Goal: Task Accomplishment & Management: Use online tool/utility

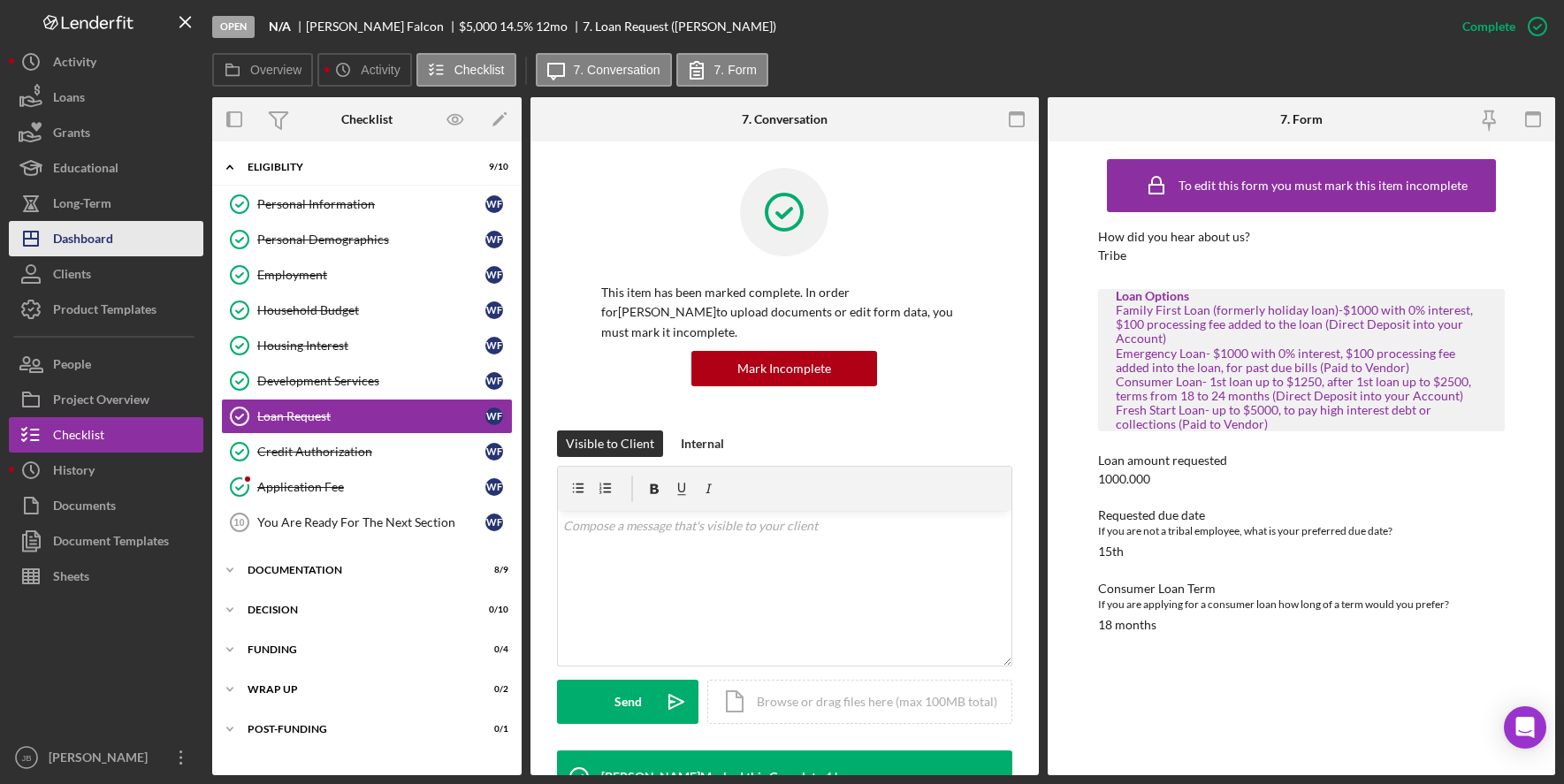
click at [129, 241] on button "Icon/Dashboard Dashboard" at bounding box center [106, 238] width 195 height 36
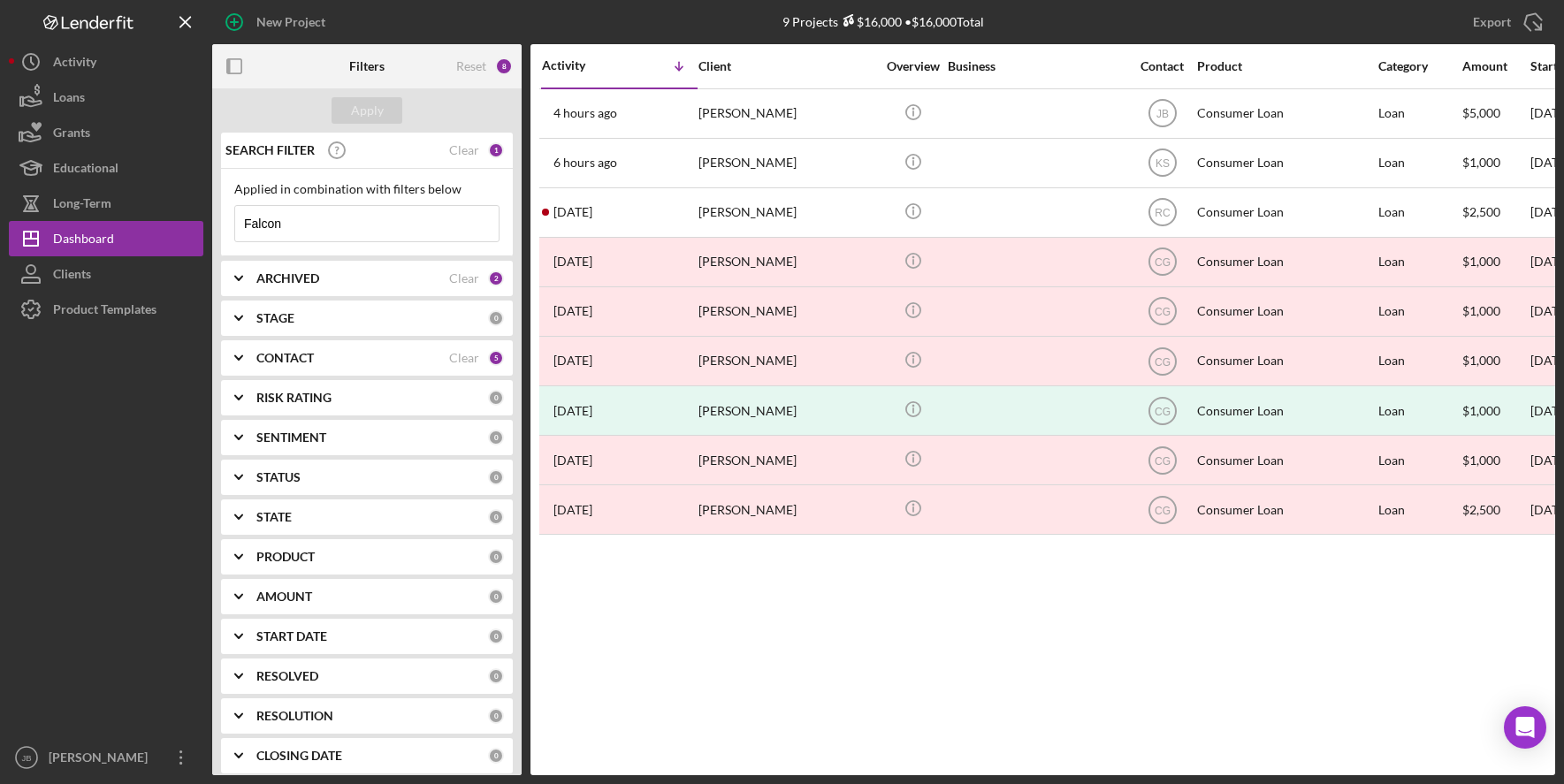
click at [298, 225] on input "Falcon" at bounding box center [367, 223] width 263 height 36
drag, startPoint x: 307, startPoint y: 228, endPoint x: 175, endPoint y: 210, distance: 133.2
click at [178, 222] on div "New Project 9 Projects $16,000 • $16,000 Total Falcon Export Icon/Export Filter…" at bounding box center [782, 387] width 1547 height 775
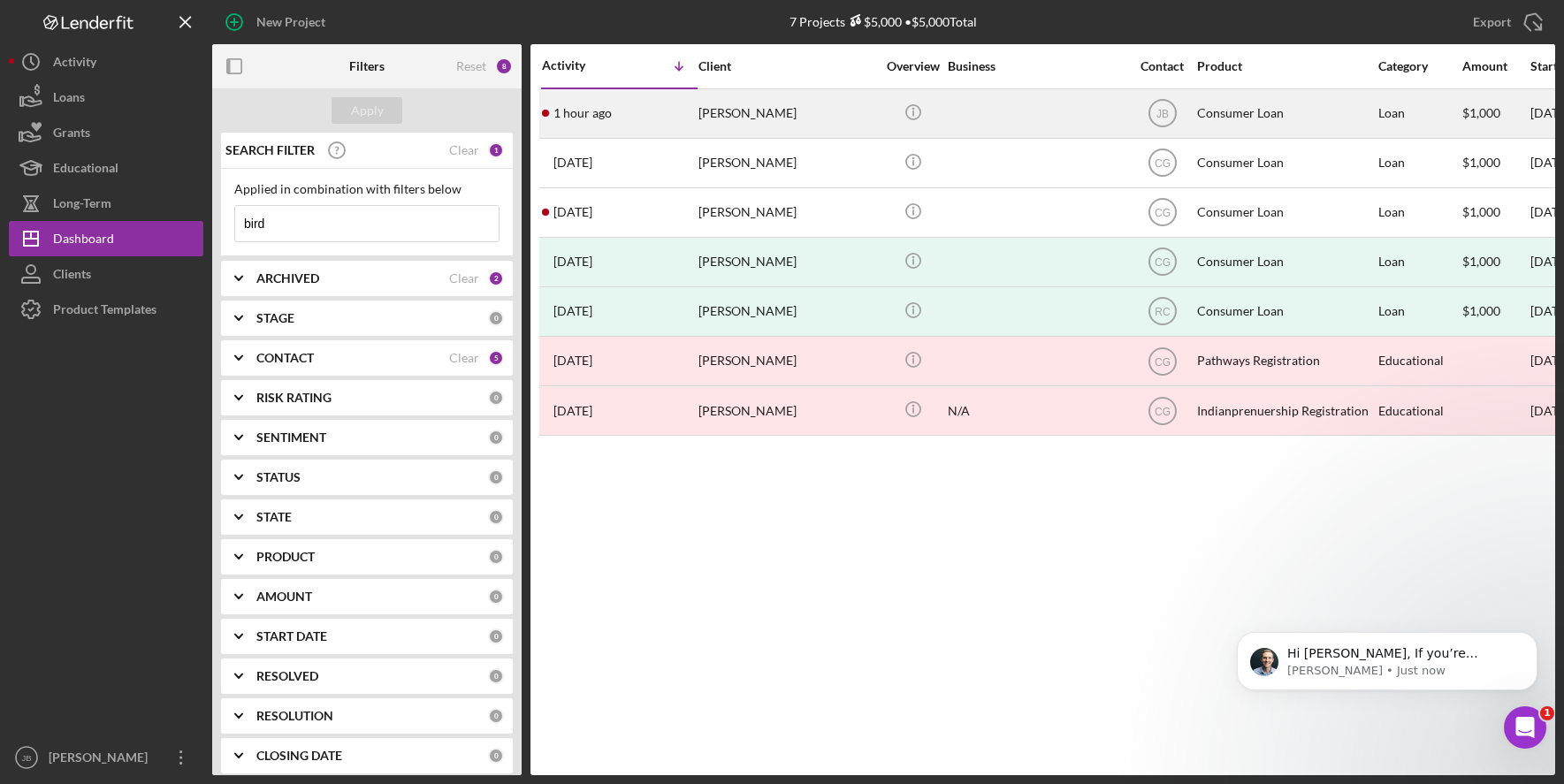
type input "bird"
click at [784, 108] on div "[PERSON_NAME]" at bounding box center [786, 113] width 176 height 47
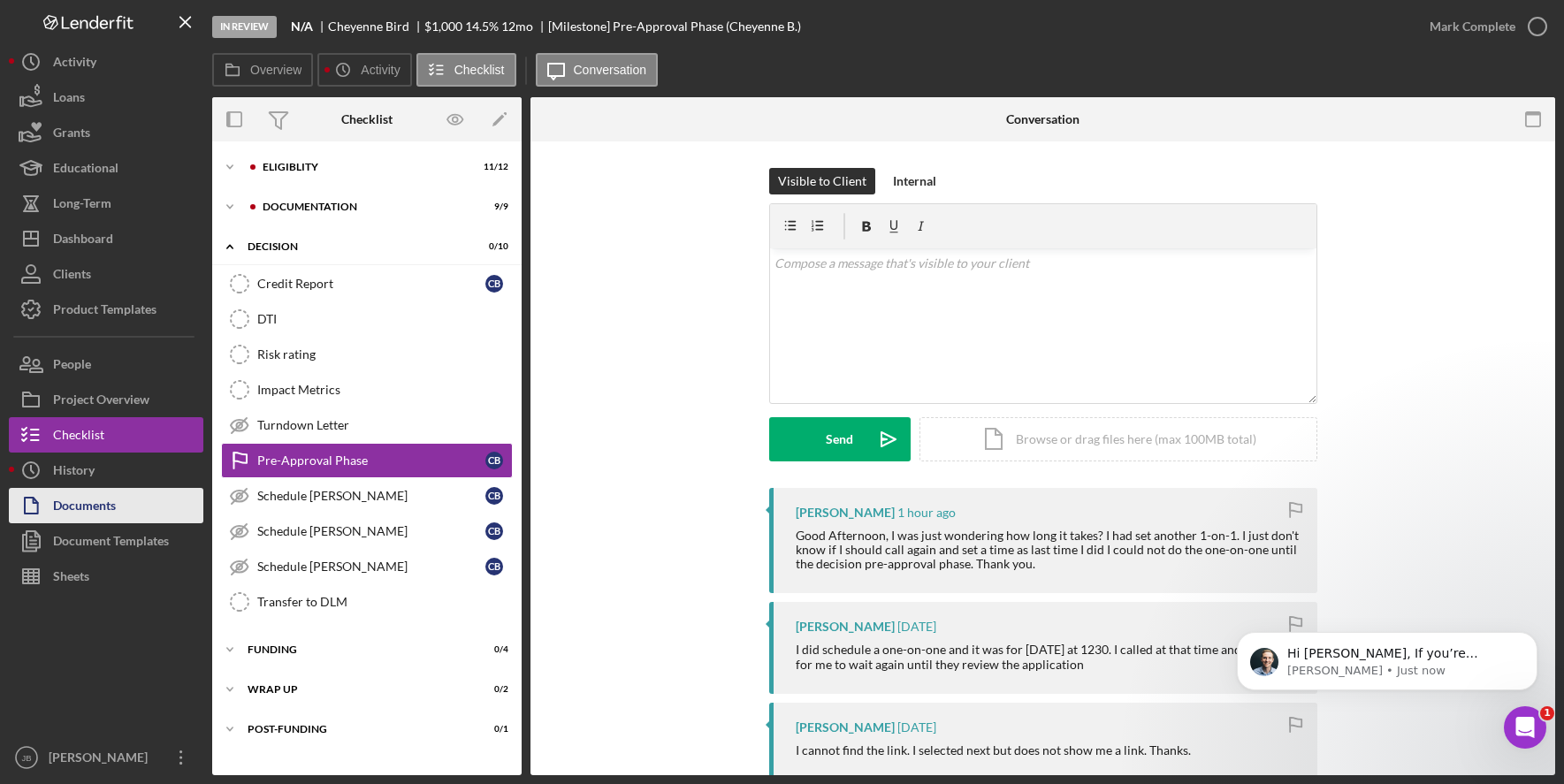
click at [117, 505] on button "Documents" at bounding box center [106, 505] width 195 height 36
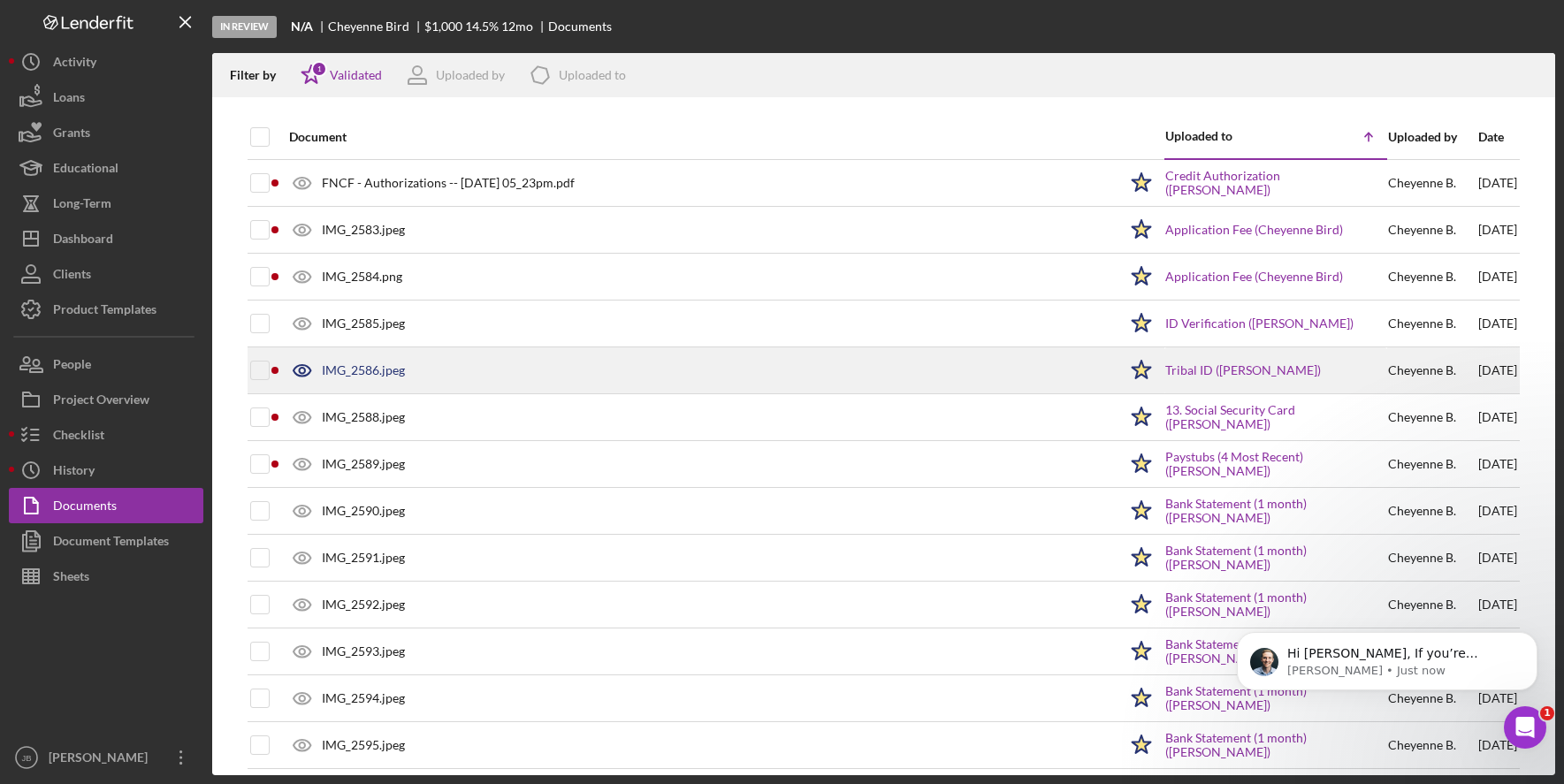
click at [993, 374] on div "IMG_2586.jpeg" at bounding box center [699, 370] width 837 height 44
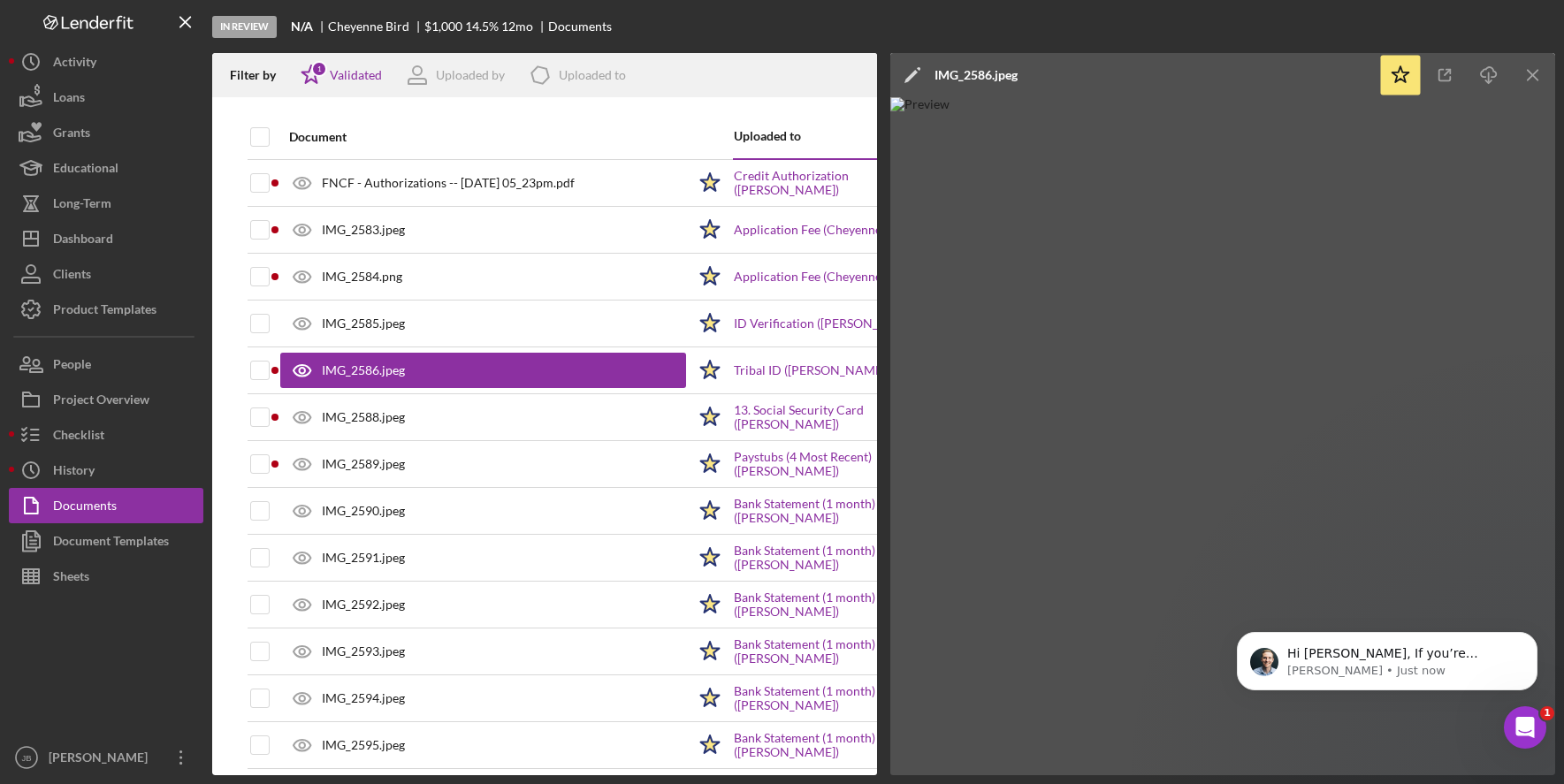
click at [1377, 318] on img at bounding box center [1222, 436] width 665 height 678
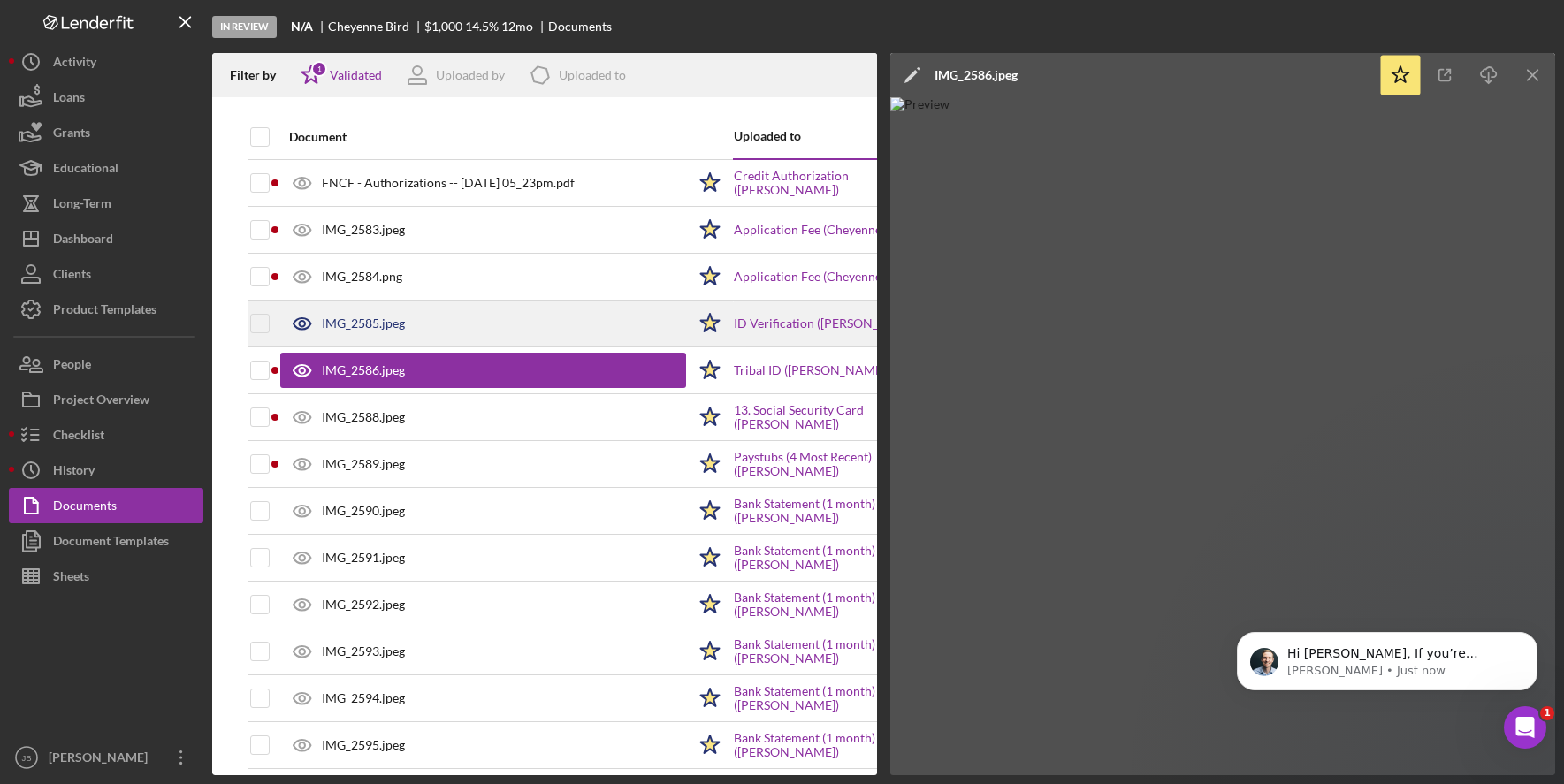
click at [359, 328] on div "IMG_2585.jpeg" at bounding box center [363, 323] width 83 height 14
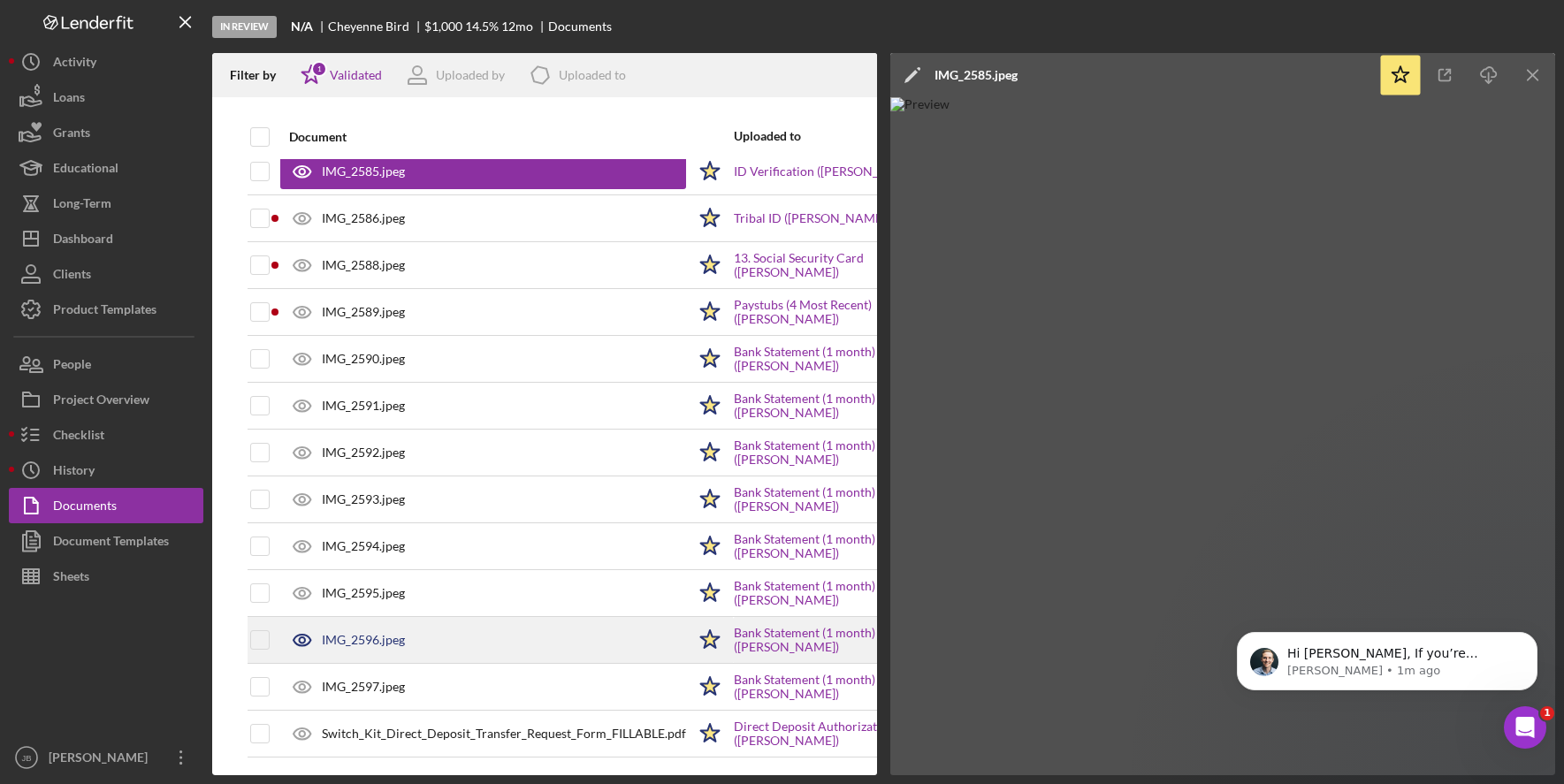
scroll to position [165, 0]
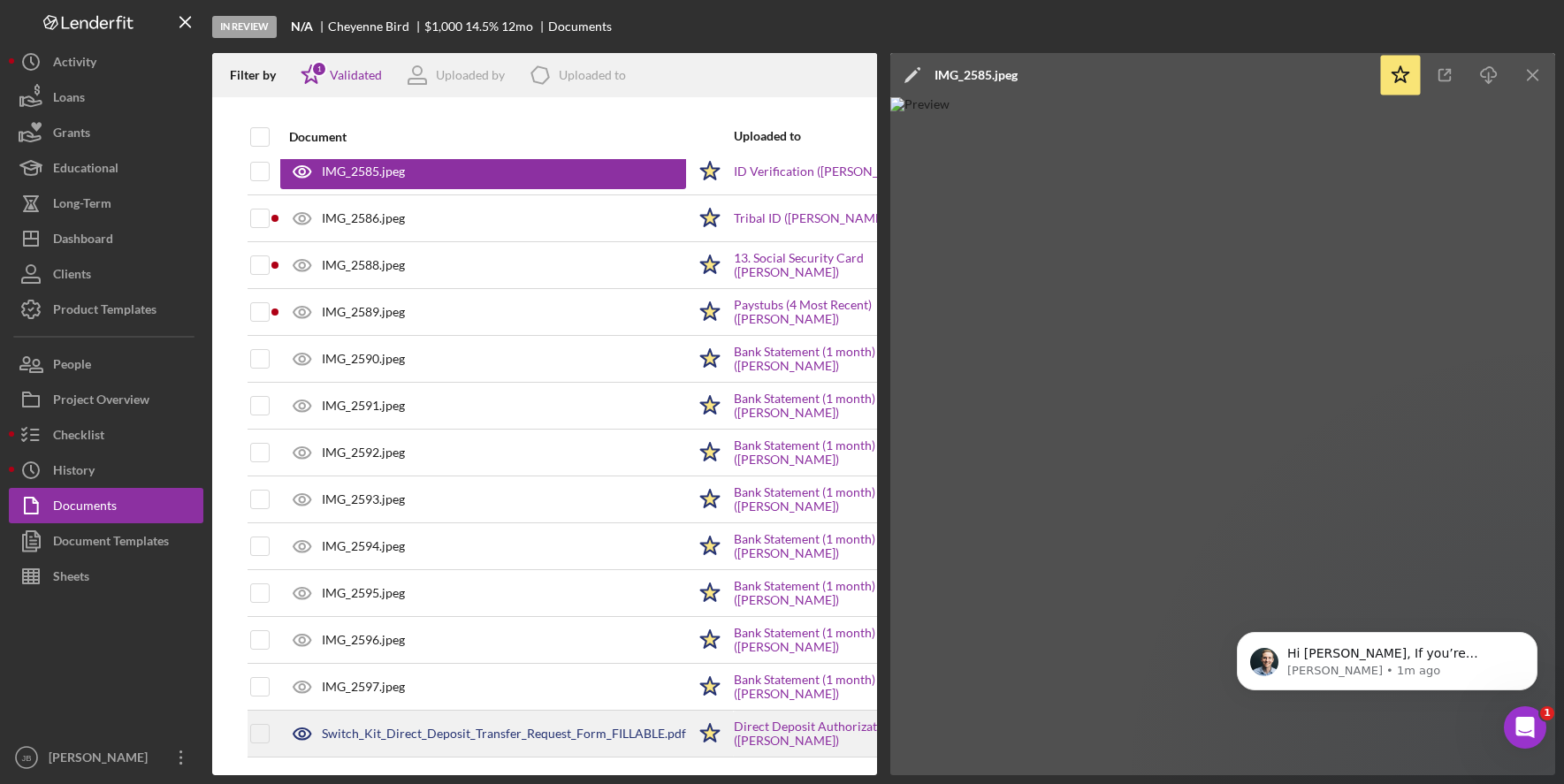
click at [537, 726] on div "Switch_Kit_Direct_Deposit_Transfer_Request_Form_FILLABLE.pdf" at bounding box center [504, 733] width 365 height 14
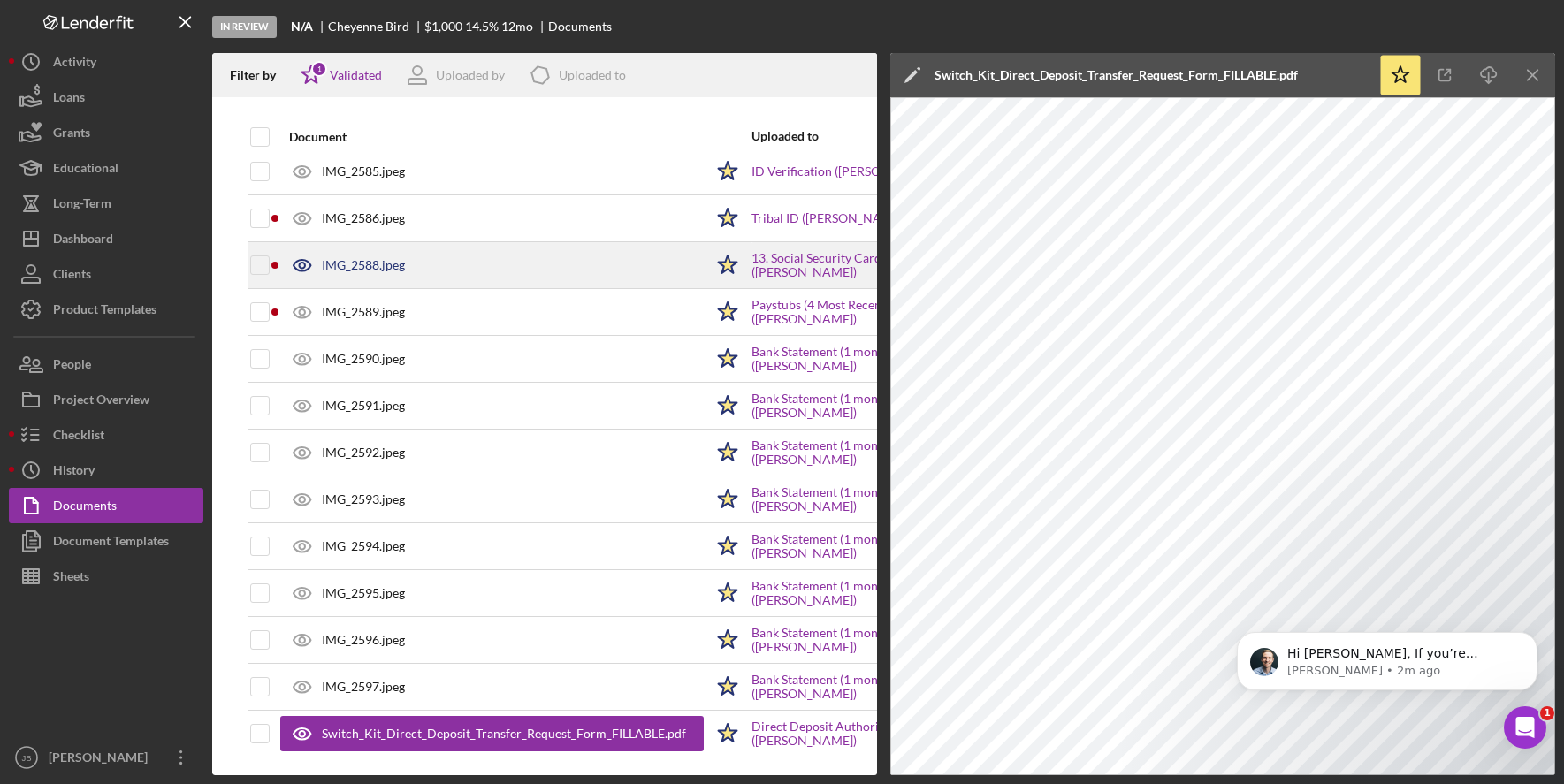
click at [631, 255] on div "IMG_2588.jpeg" at bounding box center [492, 265] width 423 height 44
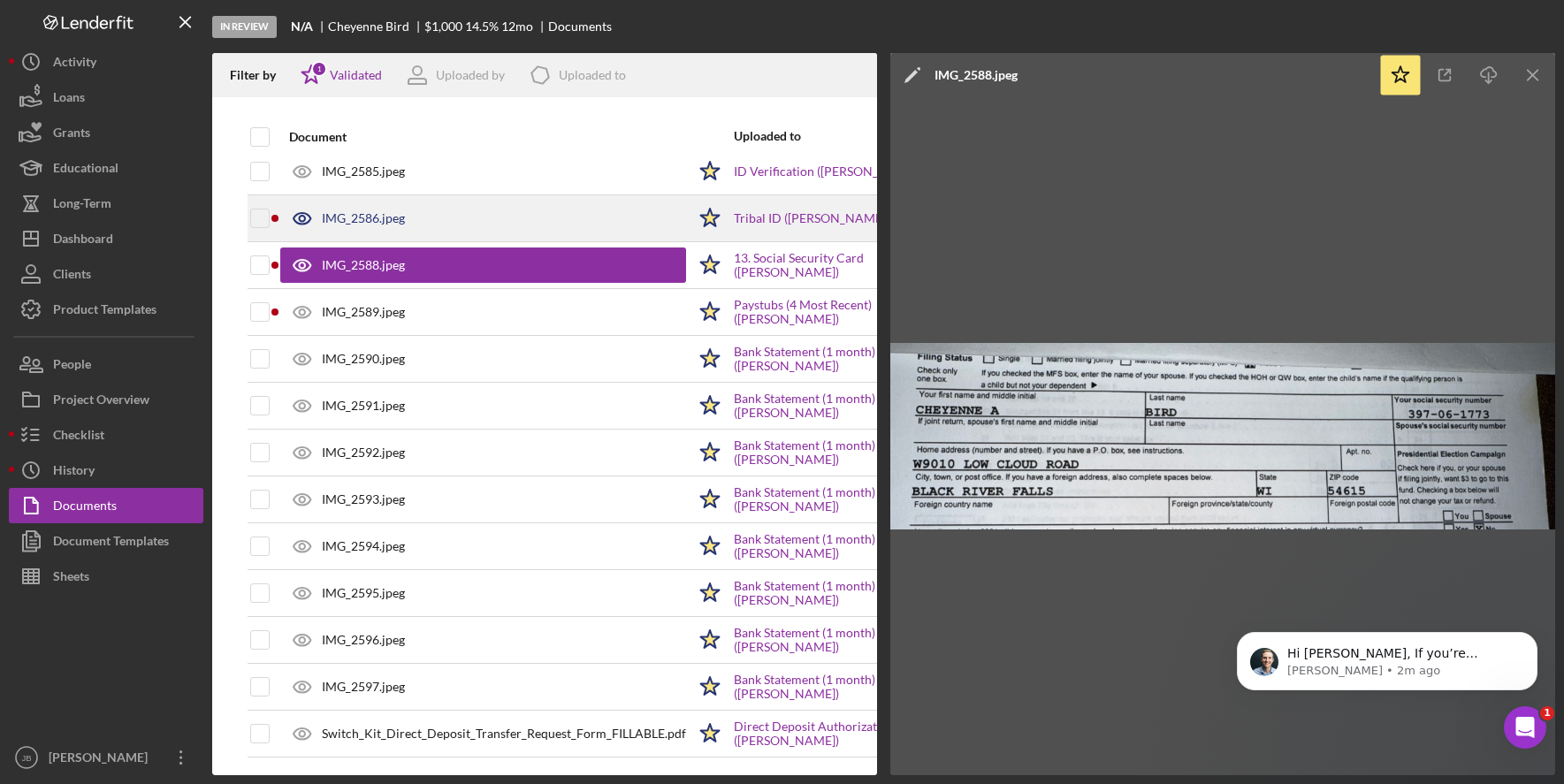
click at [616, 211] on div "IMG_2586.jpeg" at bounding box center [484, 218] width 406 height 44
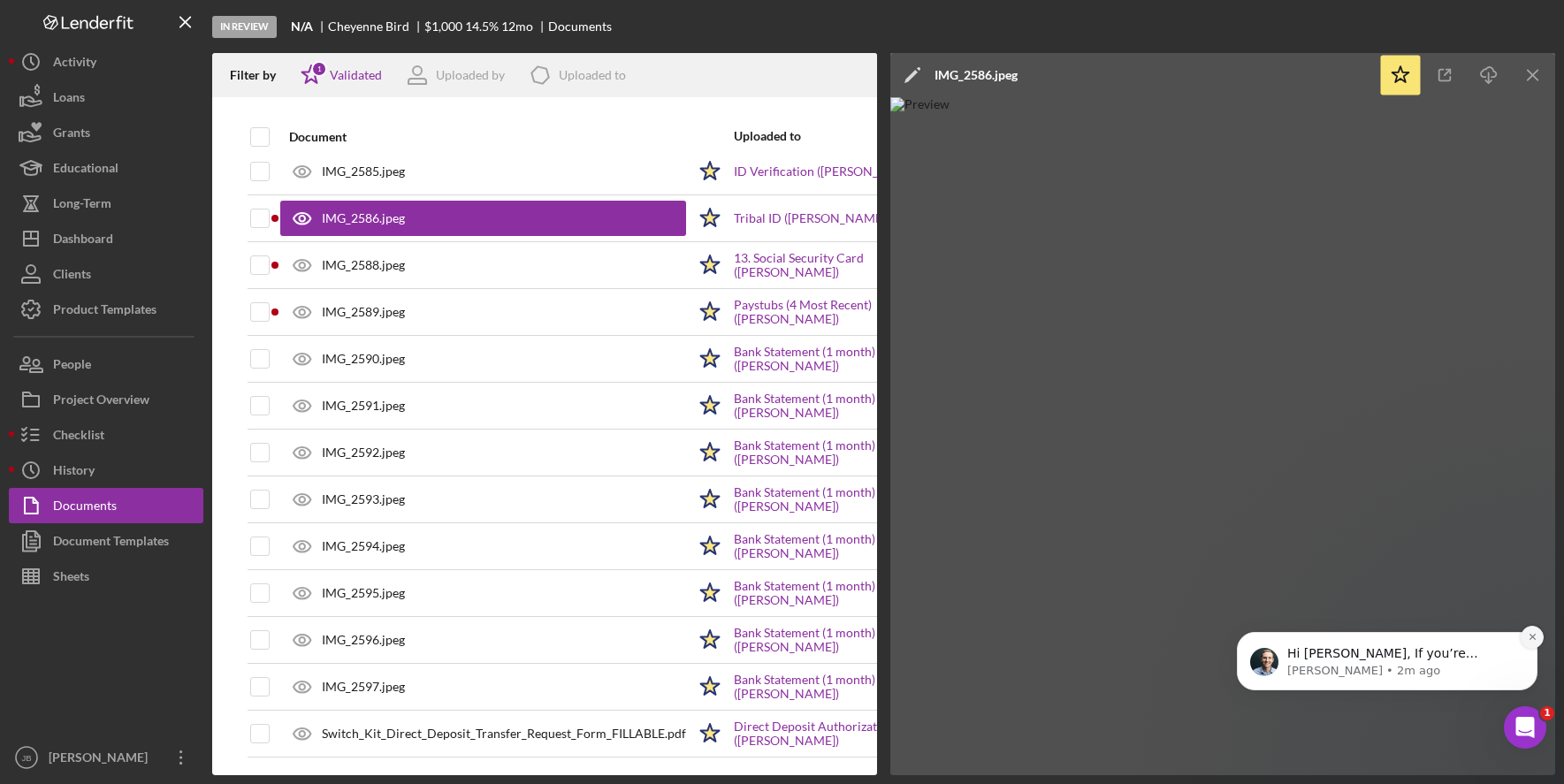
click at [1543, 638] on button "Dismiss notification" at bounding box center [1532, 637] width 23 height 23
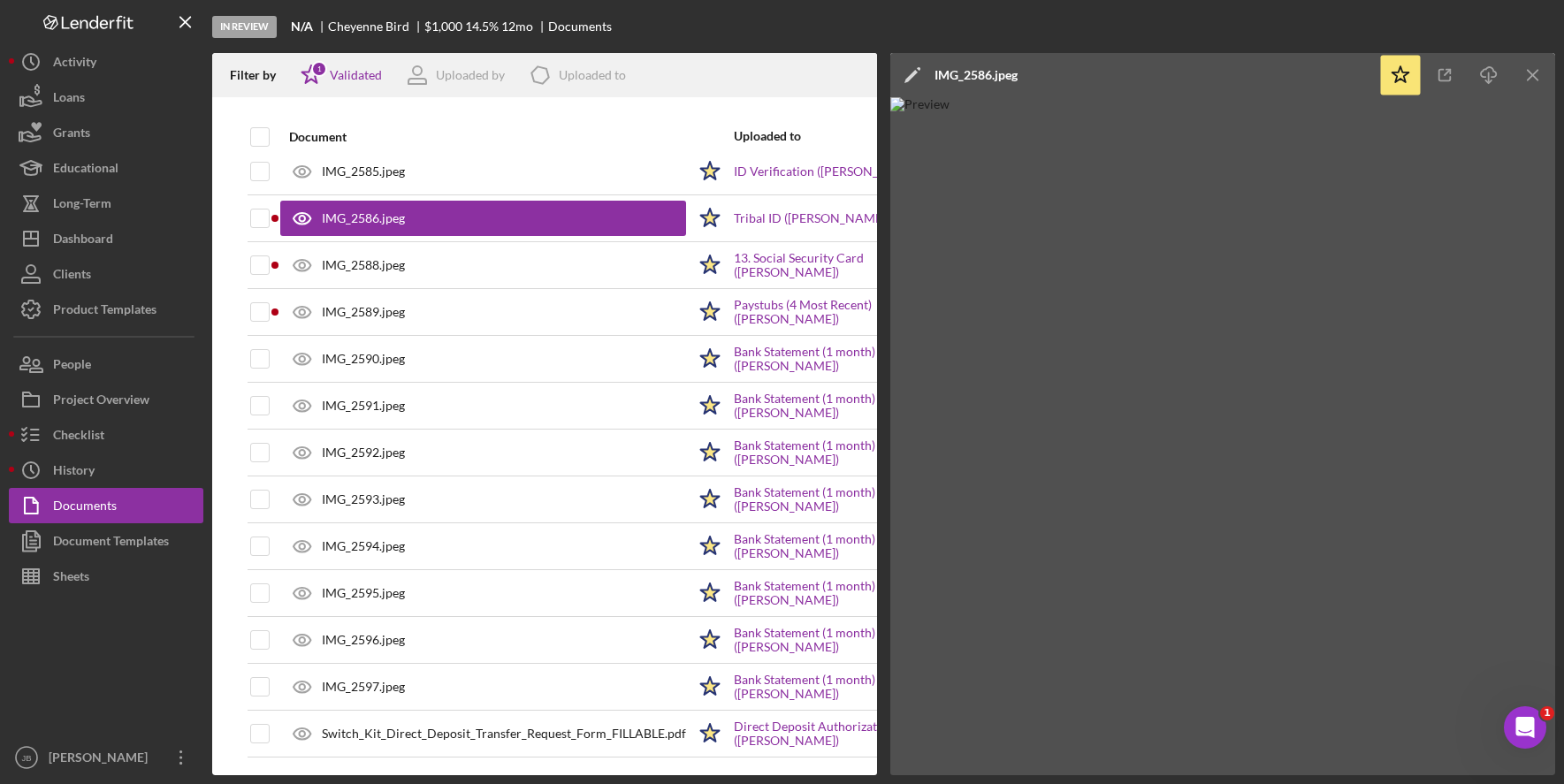
click at [1237, 482] on img at bounding box center [1222, 436] width 665 height 678
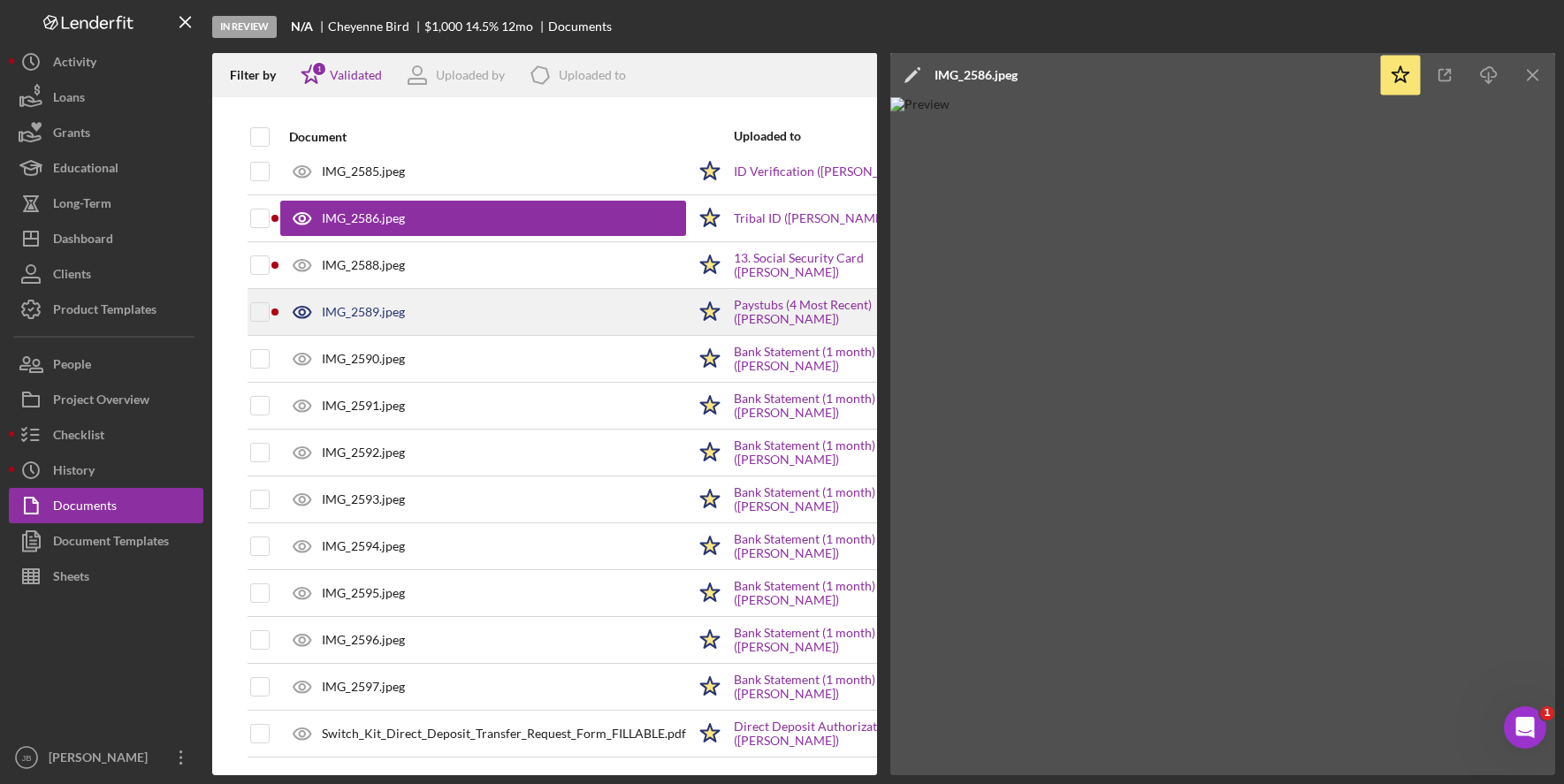
click at [510, 302] on div "IMG_2589.jpeg" at bounding box center [484, 312] width 406 height 44
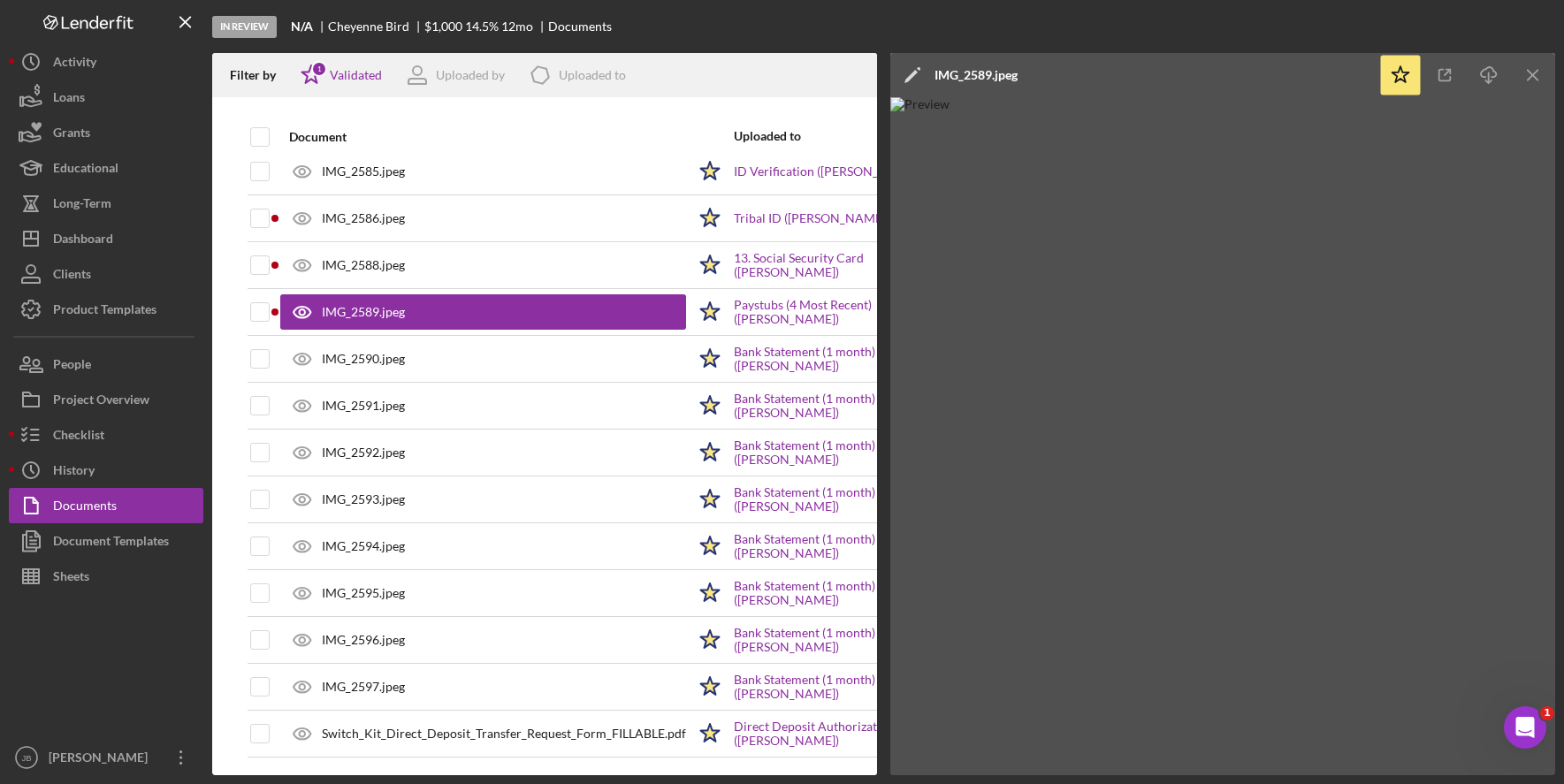
click at [1325, 475] on img at bounding box center [1222, 436] width 665 height 678
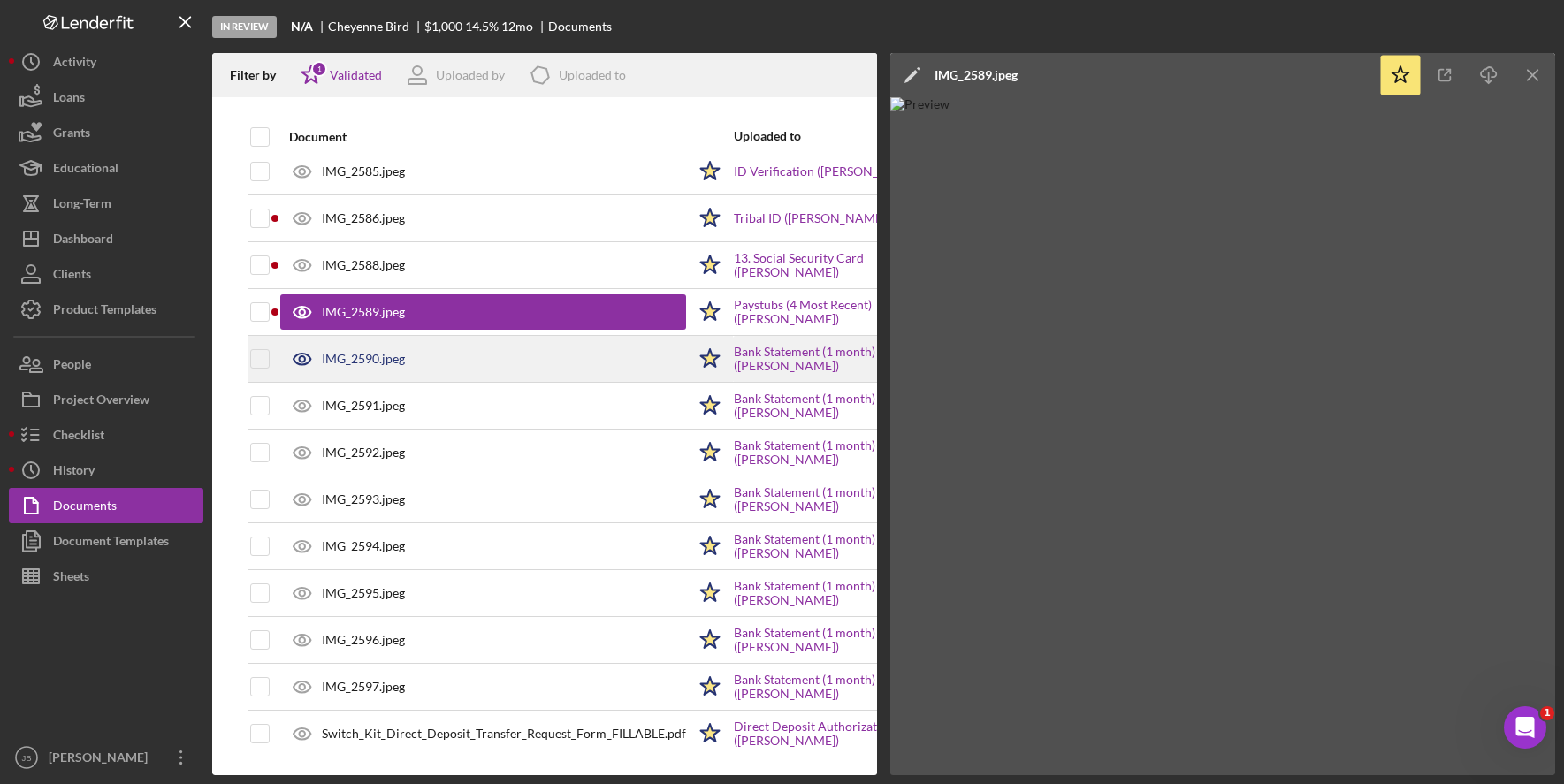
click at [602, 355] on div "IMG_2590.jpeg" at bounding box center [484, 359] width 406 height 44
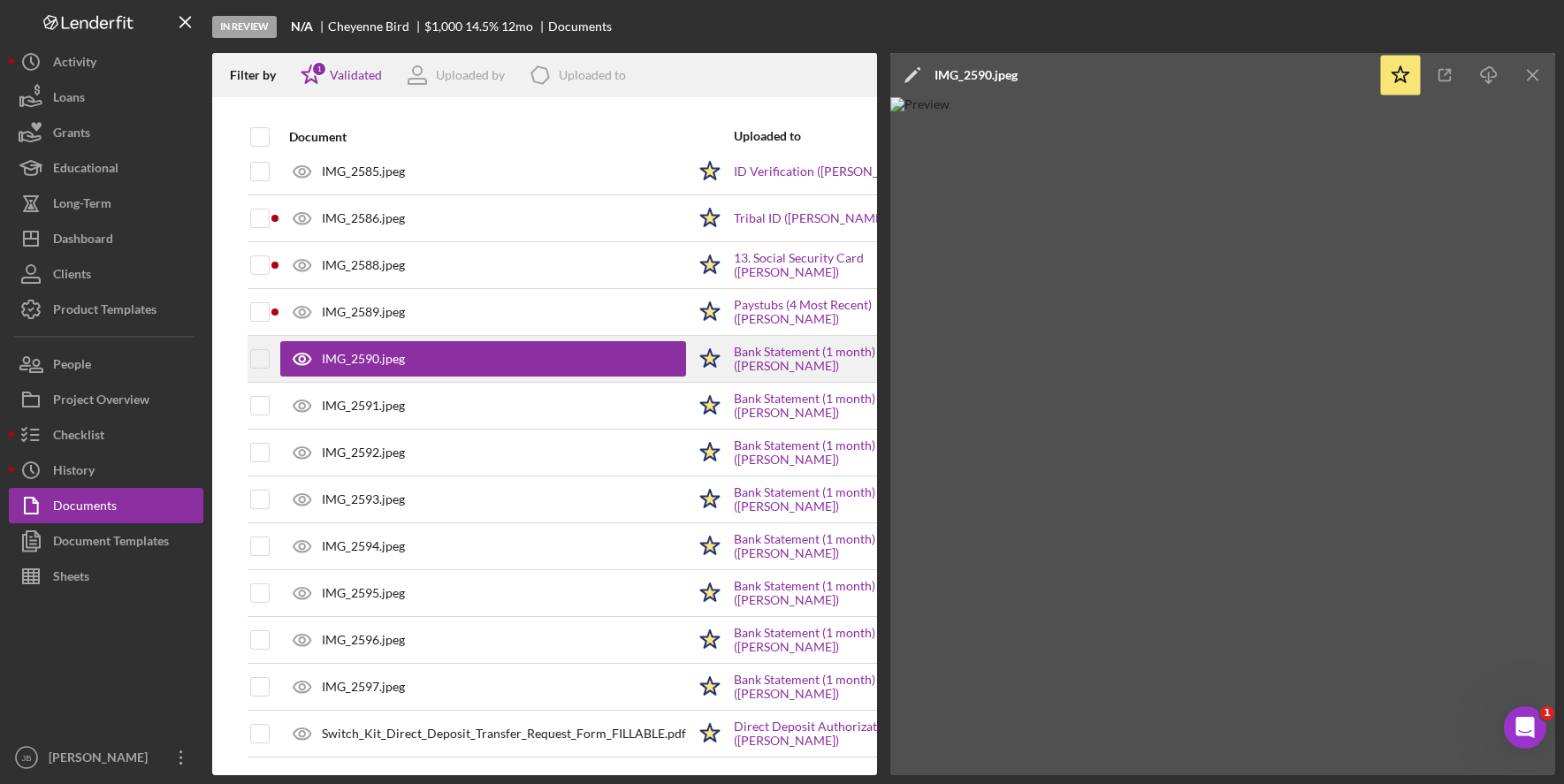
click at [592, 336] on td "IMG_2590.jpeg" at bounding box center [484, 359] width 408 height 47
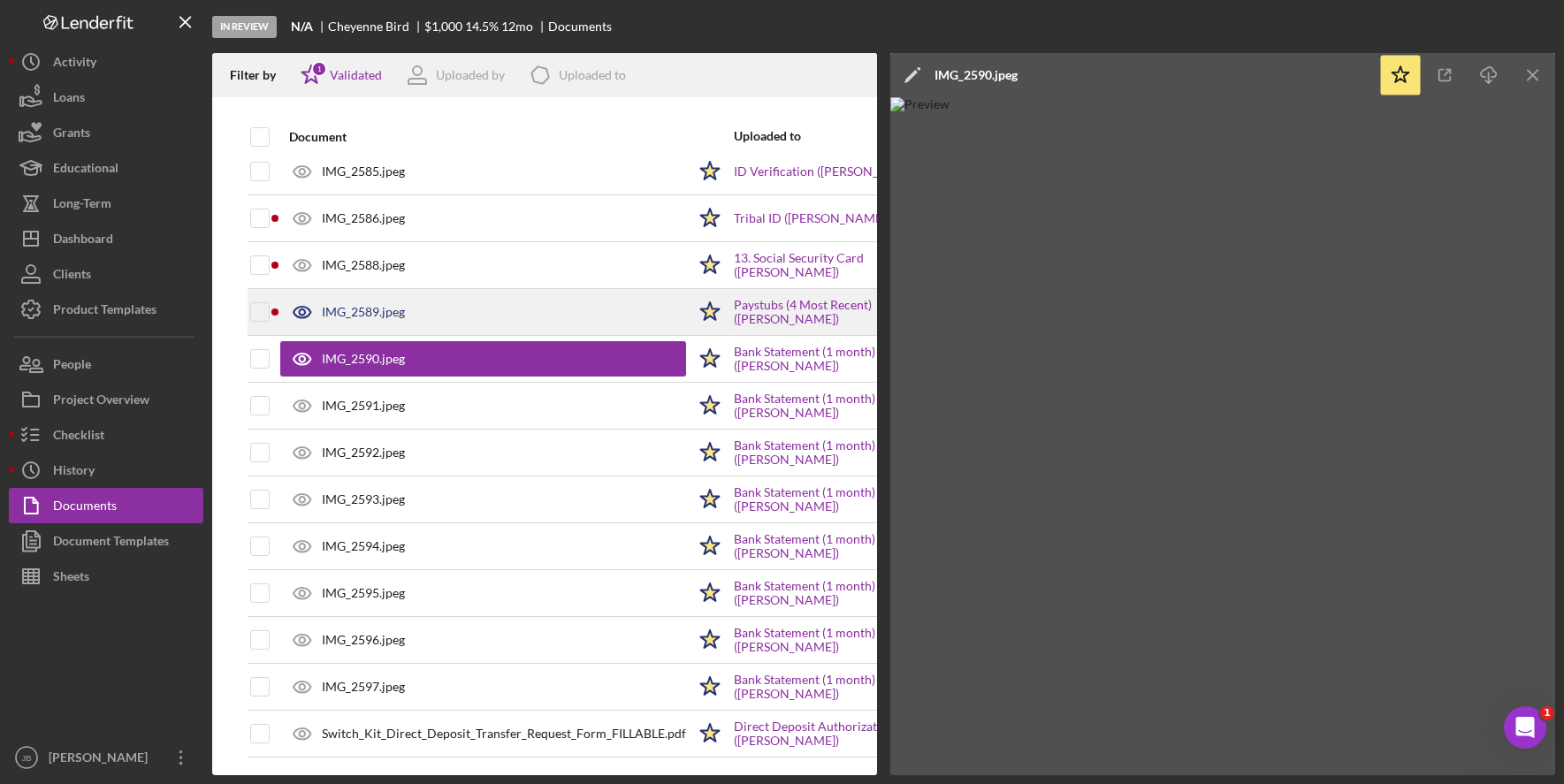
click at [586, 302] on div "IMG_2589.jpeg" at bounding box center [484, 312] width 406 height 44
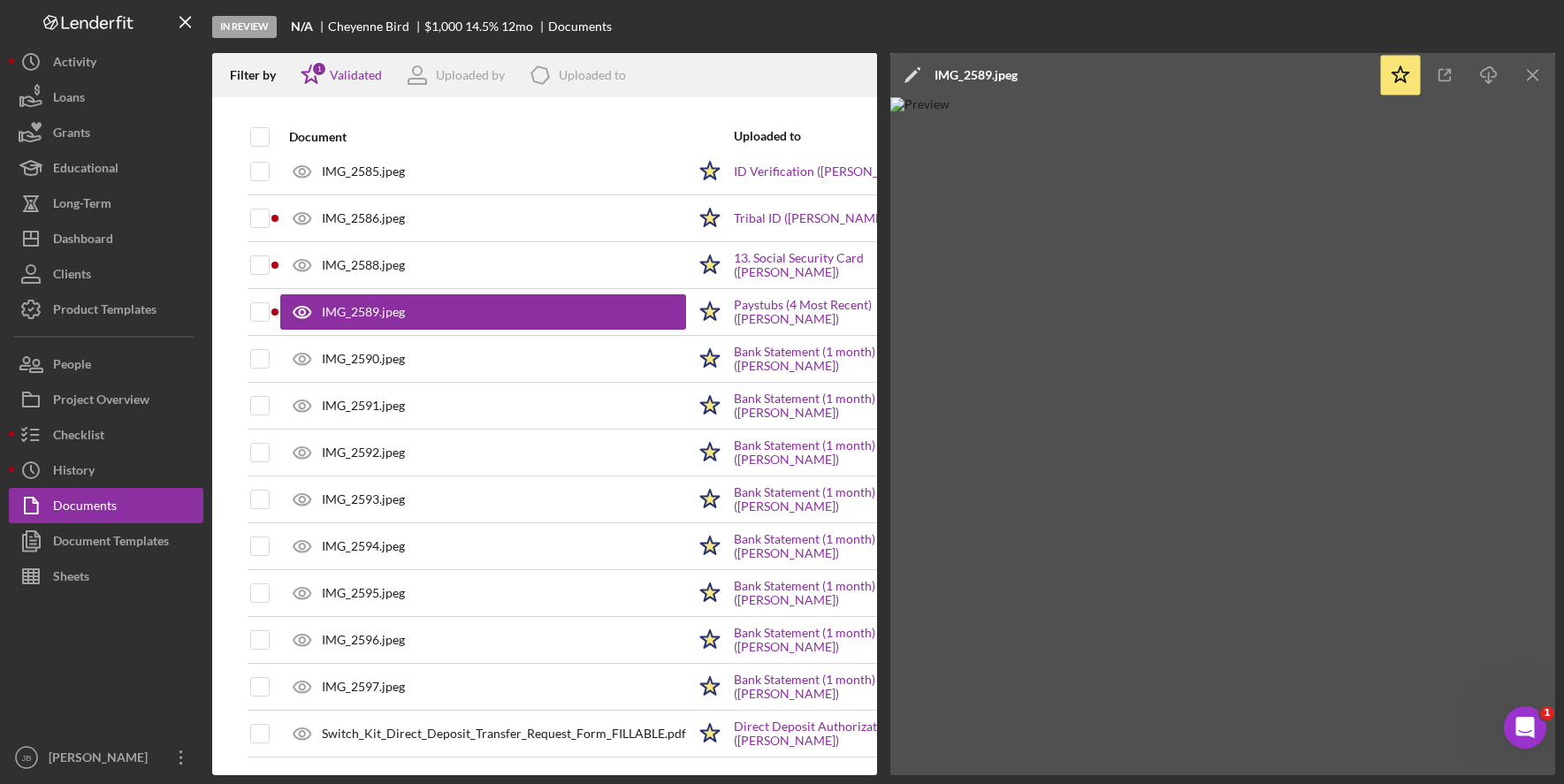
click at [1214, 456] on img at bounding box center [1222, 436] width 665 height 678
click at [1448, 76] on icon "button" at bounding box center [1445, 76] width 40 height 40
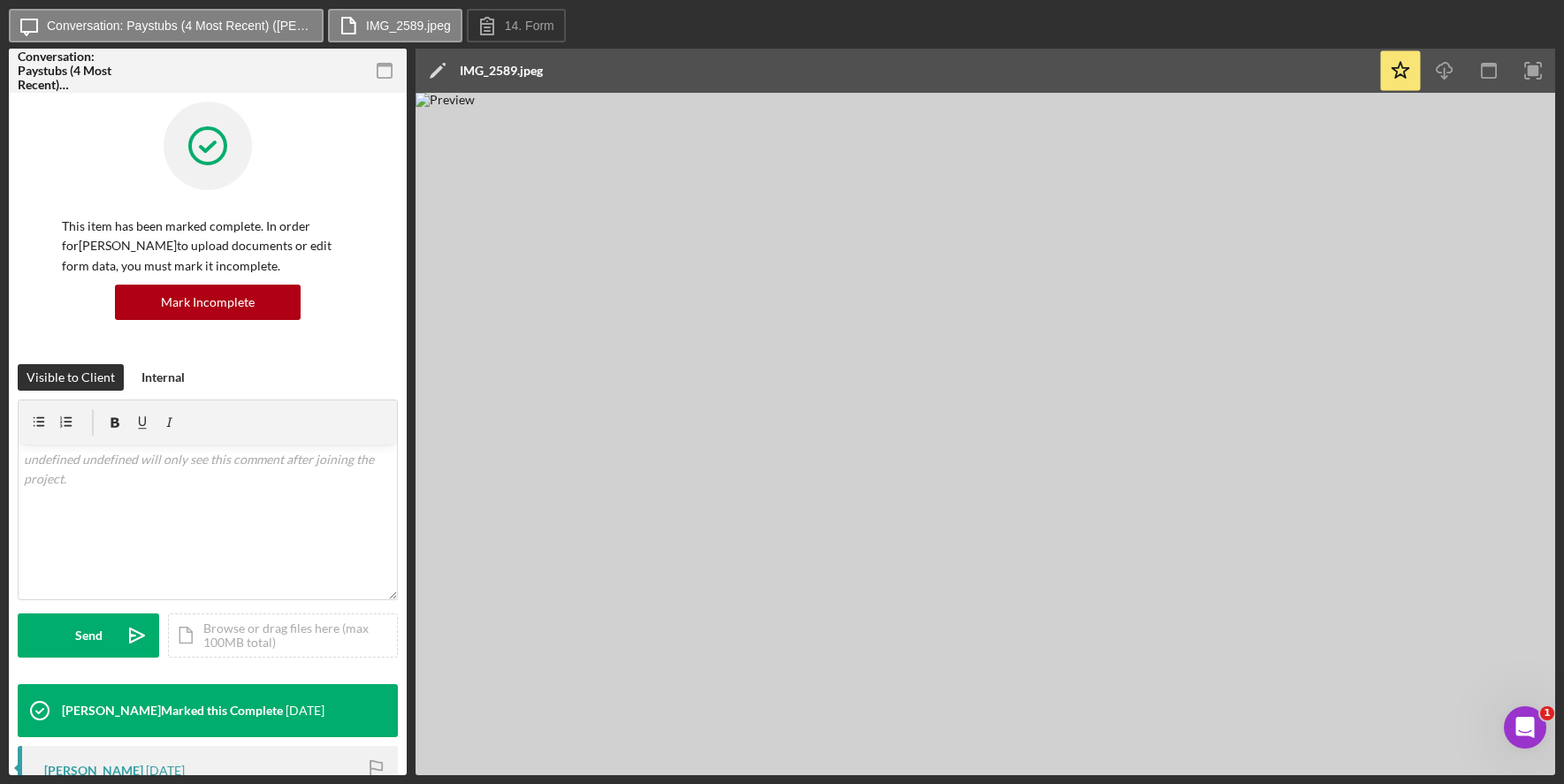
click at [1057, 589] on img at bounding box center [985, 434] width 1140 height 683
click at [1402, 391] on img at bounding box center [985, 434] width 1140 height 683
click at [390, 71] on icon "button" at bounding box center [386, 71] width 40 height 40
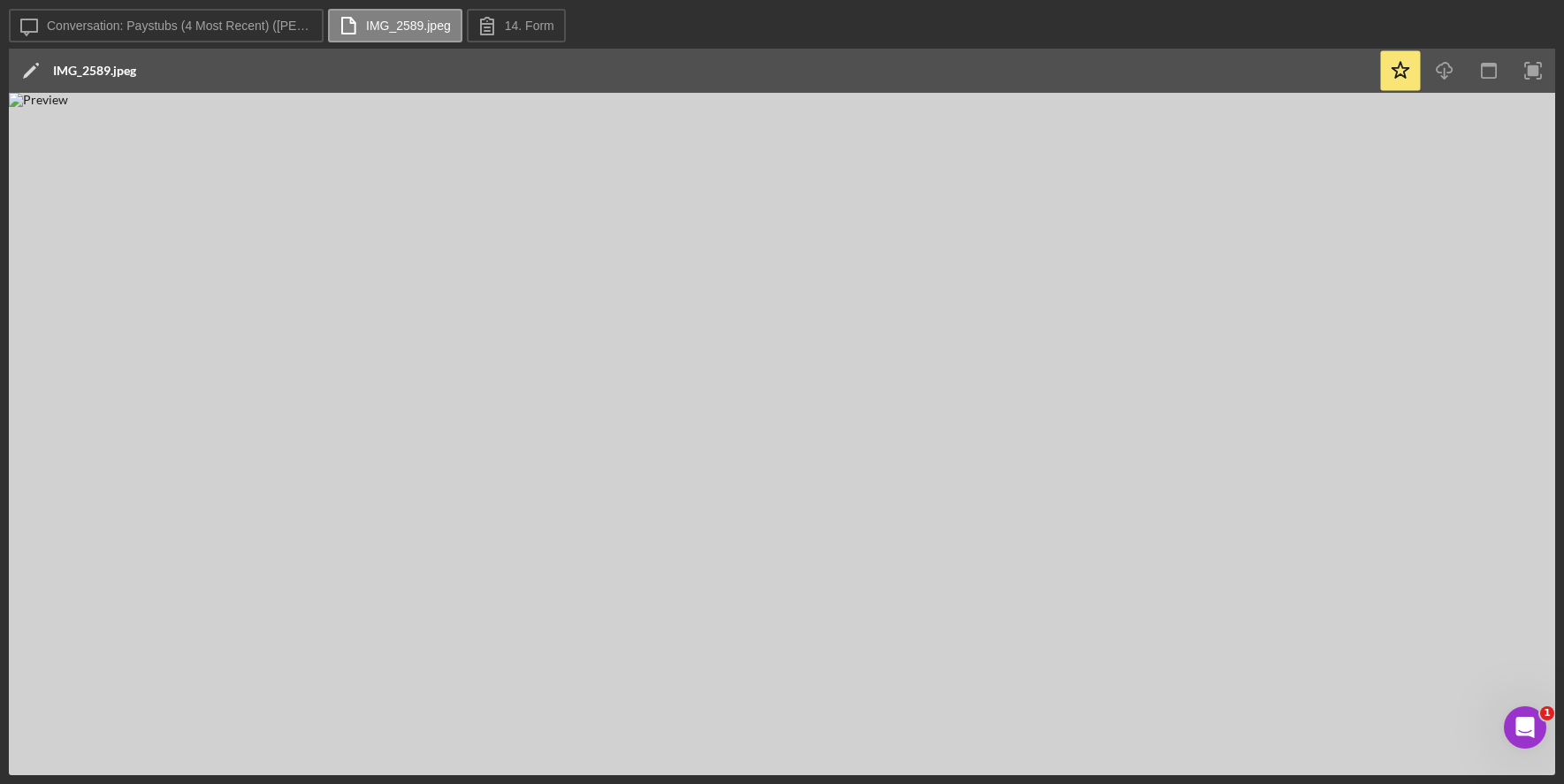
click at [62, 64] on div "IMG_2589.jpeg" at bounding box center [94, 70] width 83 height 14
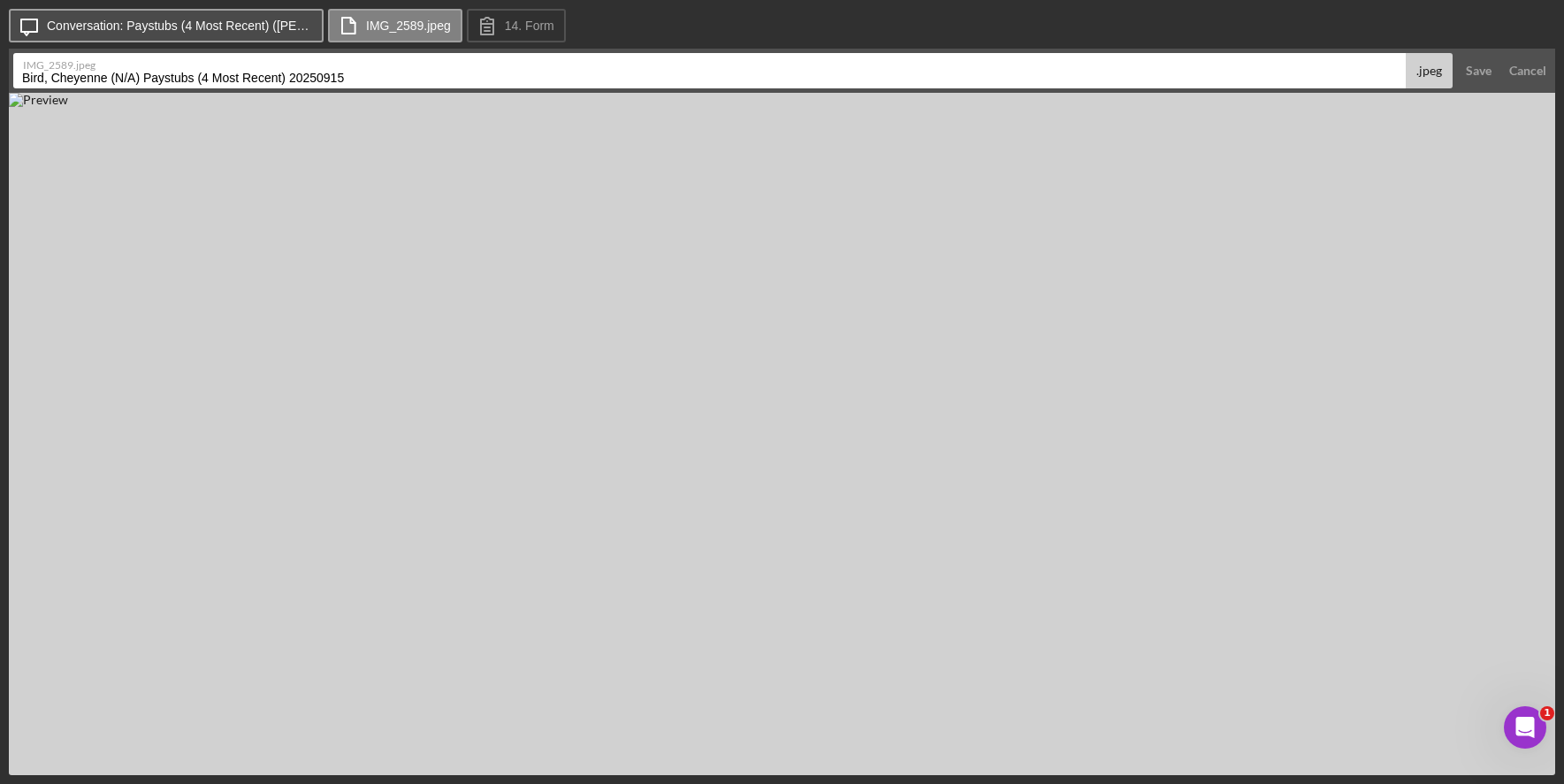
click at [69, 14] on button "Icon/Message Conversation: Paystubs (4 Most Recent) (Cheyenne B.)" at bounding box center [166, 26] width 314 height 34
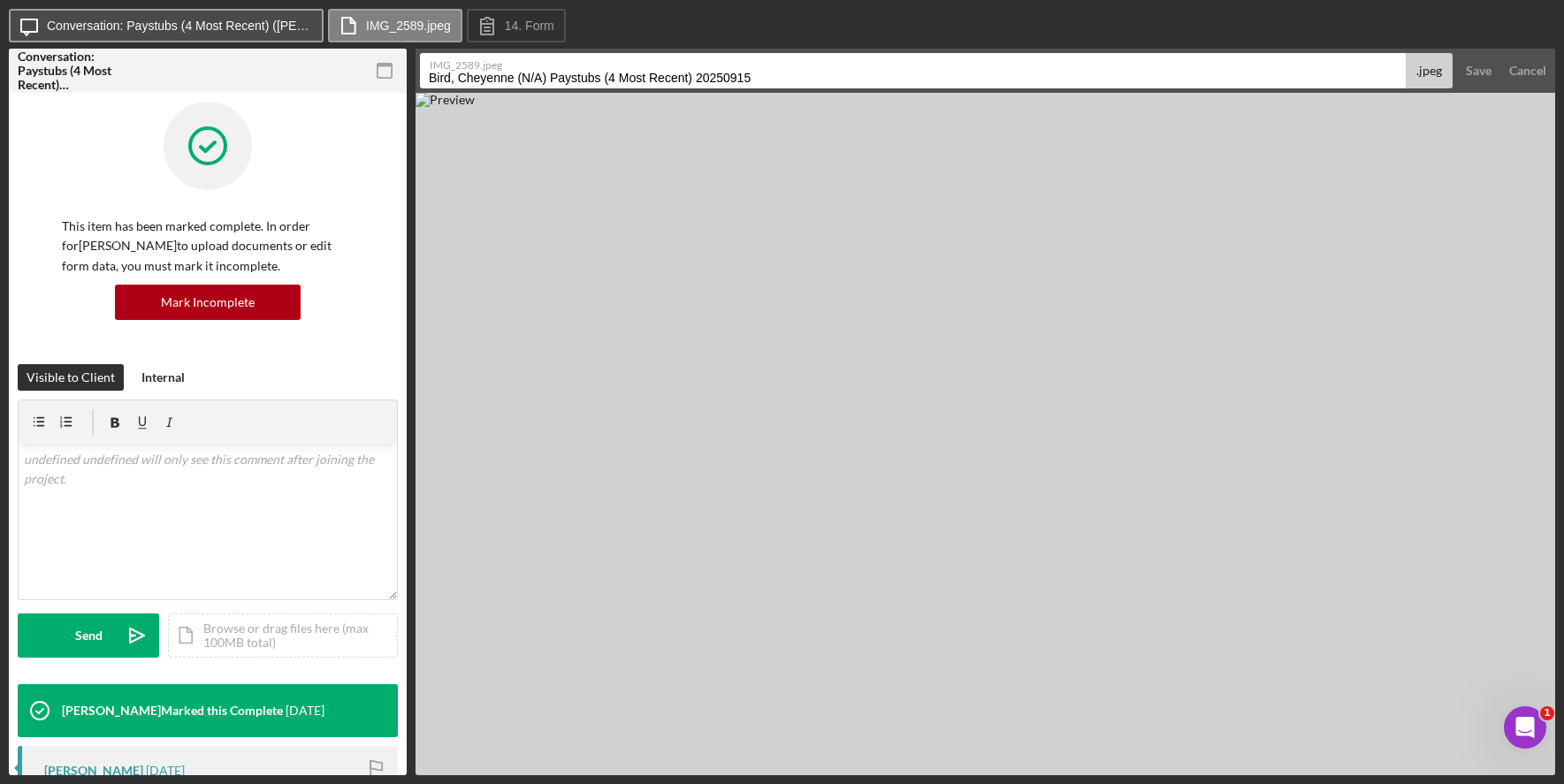
click at [84, 32] on label "Conversation: Paystubs (4 Most Recent) ([PERSON_NAME])" at bounding box center [179, 25] width 265 height 14
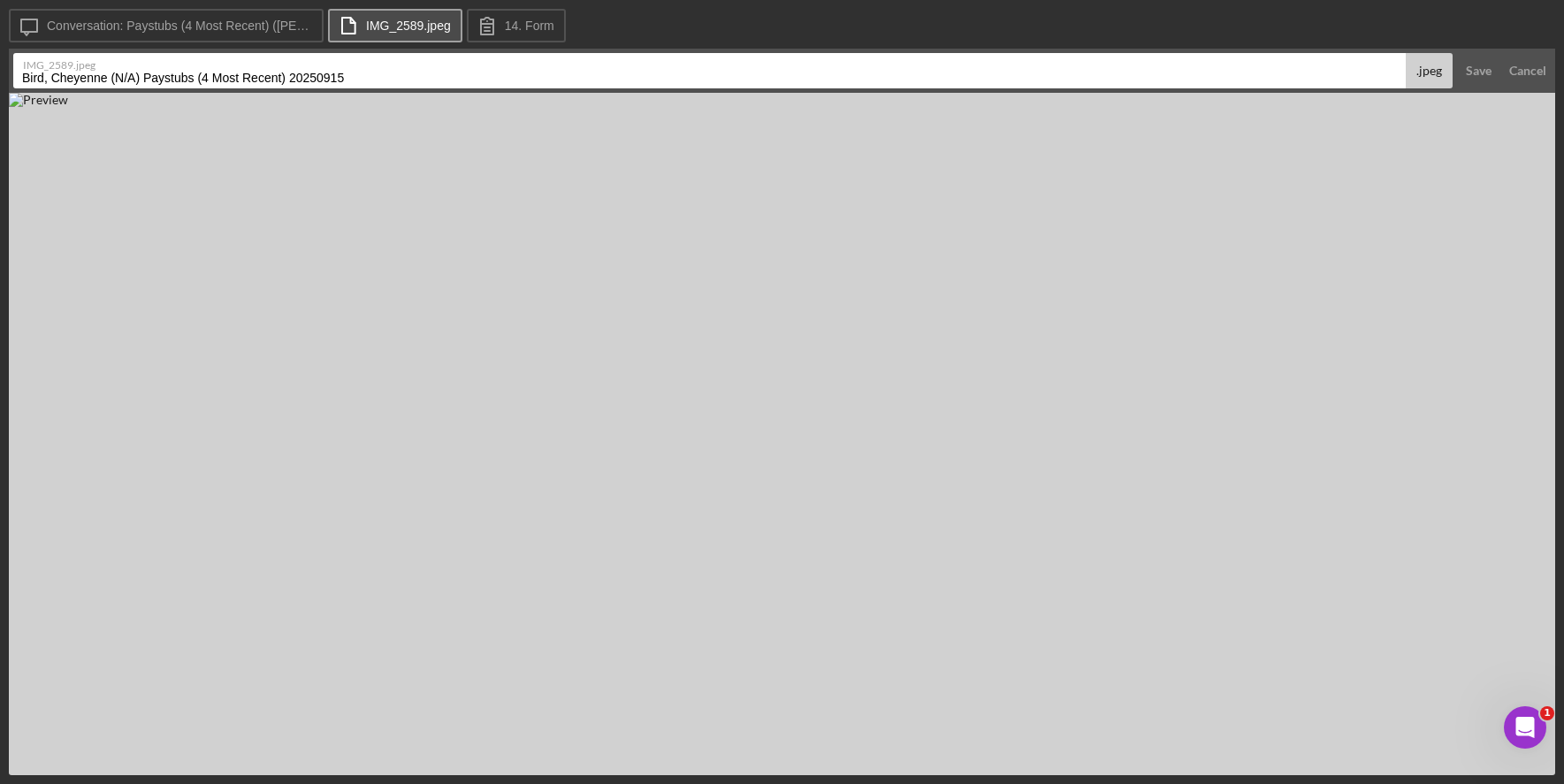
click at [364, 36] on icon at bounding box center [348, 26] width 44 height 44
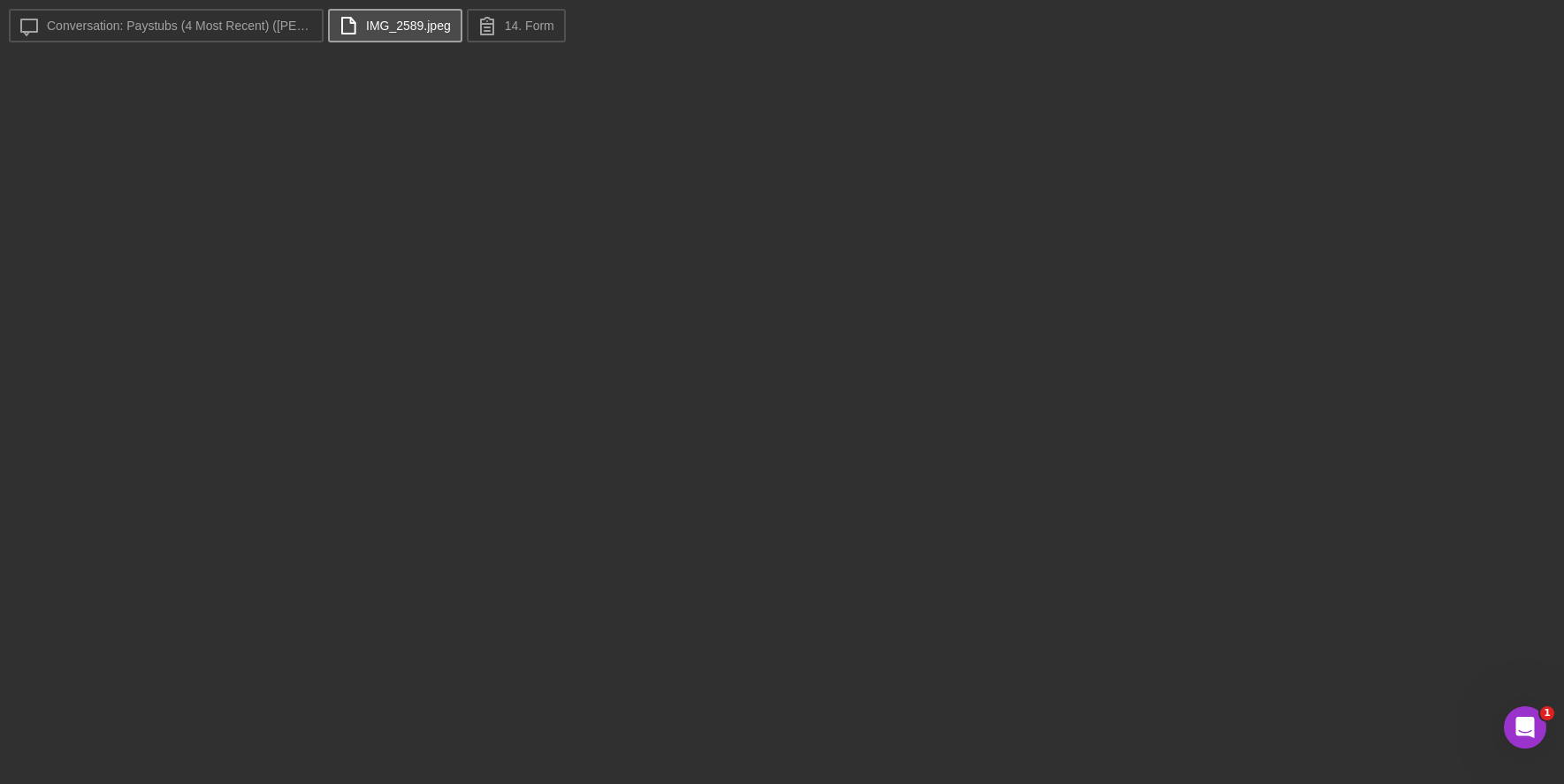
click at [447, 26] on label "IMG_2589.jpeg" at bounding box center [408, 25] width 85 height 14
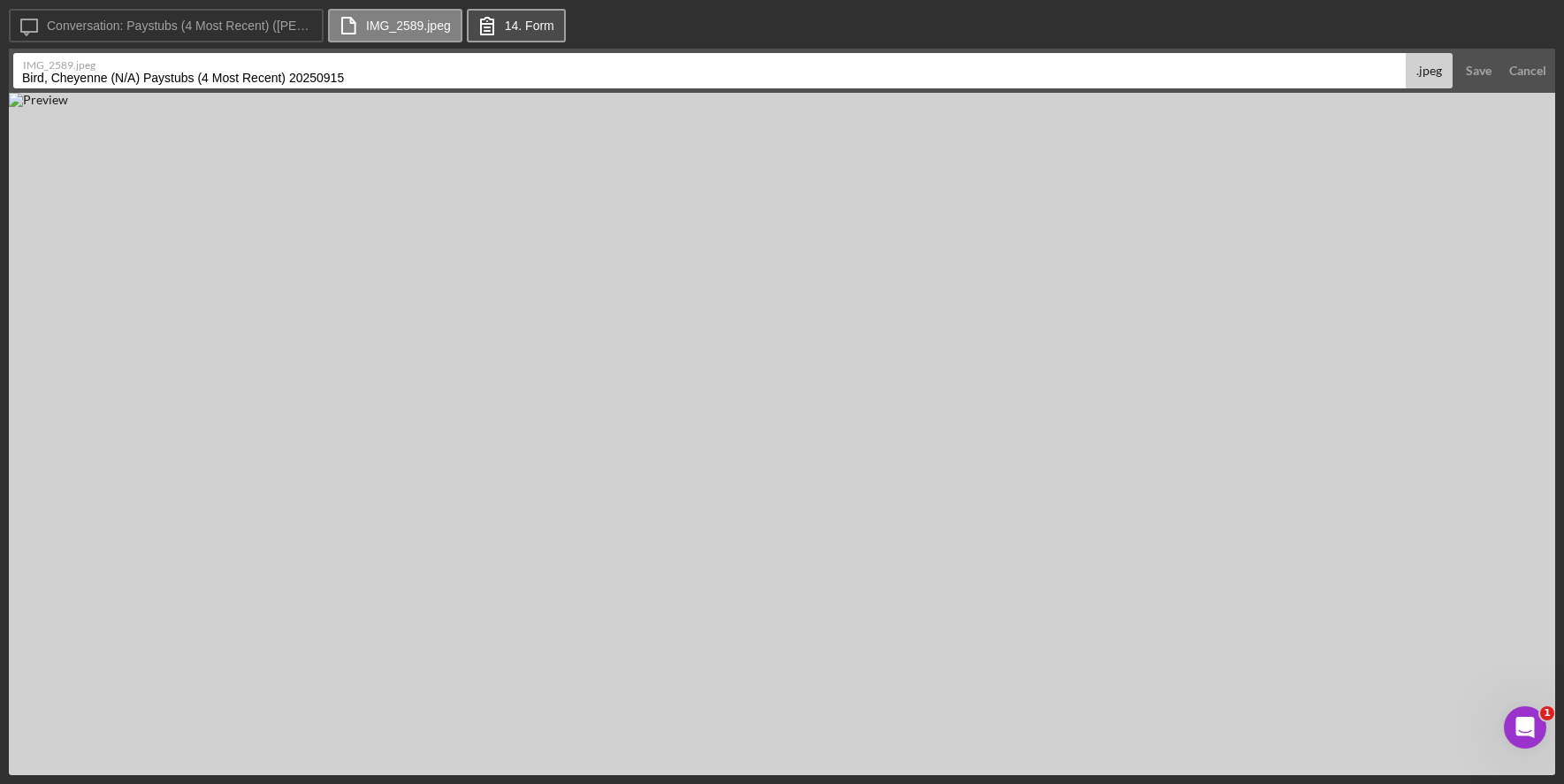
click at [524, 26] on label "14. Form" at bounding box center [529, 25] width 49 height 14
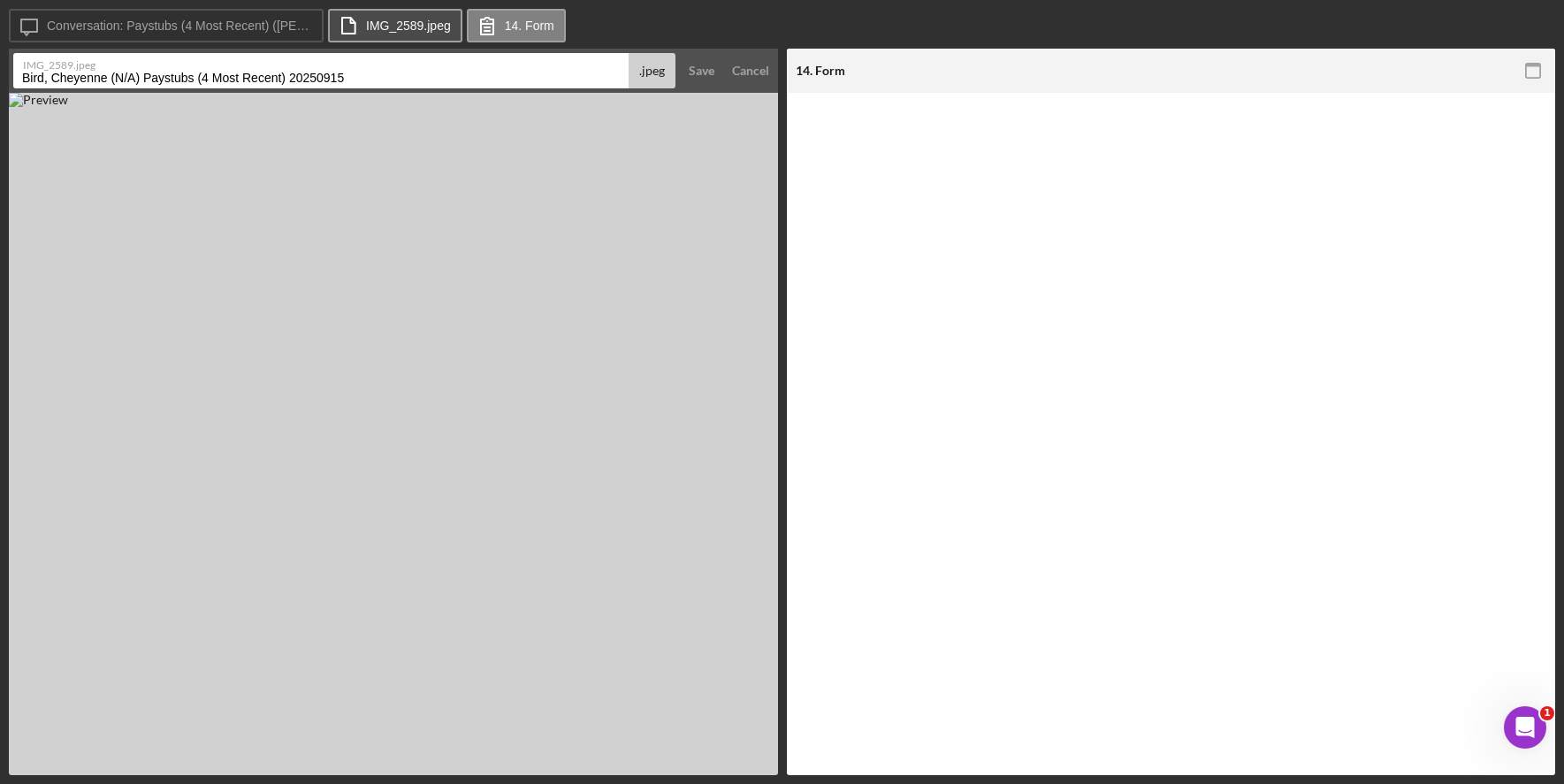
click at [434, 35] on button "IMG_2589.jpeg" at bounding box center [395, 26] width 134 height 34
